Goal: Check status

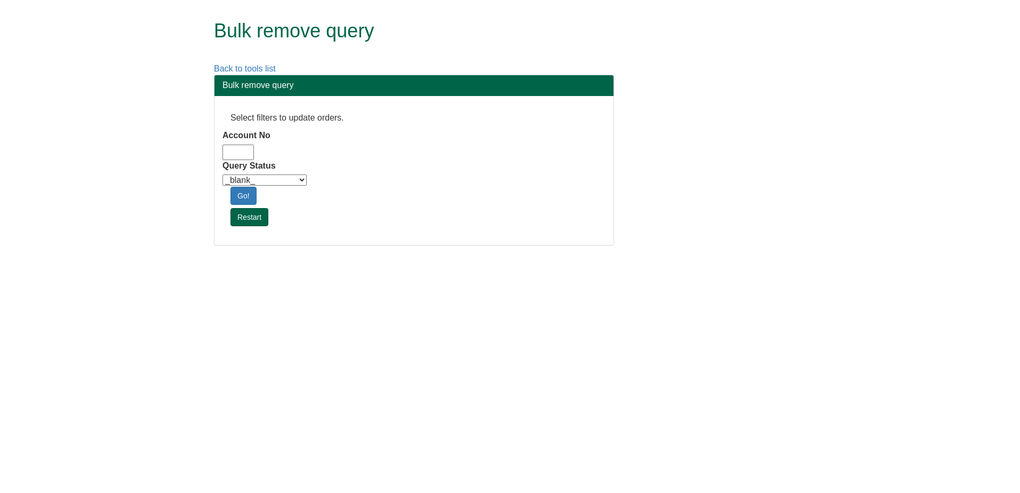
click at [300, 181] on select "_blank_ Customer Credit_Control Purchasing Internal Other Address High_Value Co…" at bounding box center [265, 180] width 84 height 11
select select "Automation_Check"
click at [223, 175] on select "_blank_ Customer Credit_Control Purchasing Internal Other Address High_Value Co…" at bounding box center [265, 180] width 84 height 11
click at [240, 155] on input "Account No" at bounding box center [238, 152] width 31 height 15
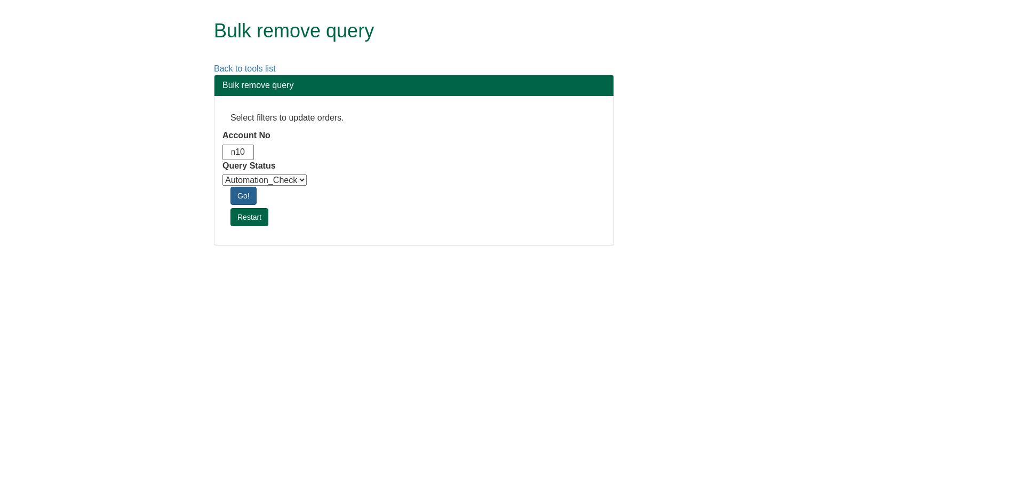
type input "adm10"
click at [251, 200] on link "Go!" at bounding box center [244, 196] width 26 height 18
